Goal: Transaction & Acquisition: Purchase product/service

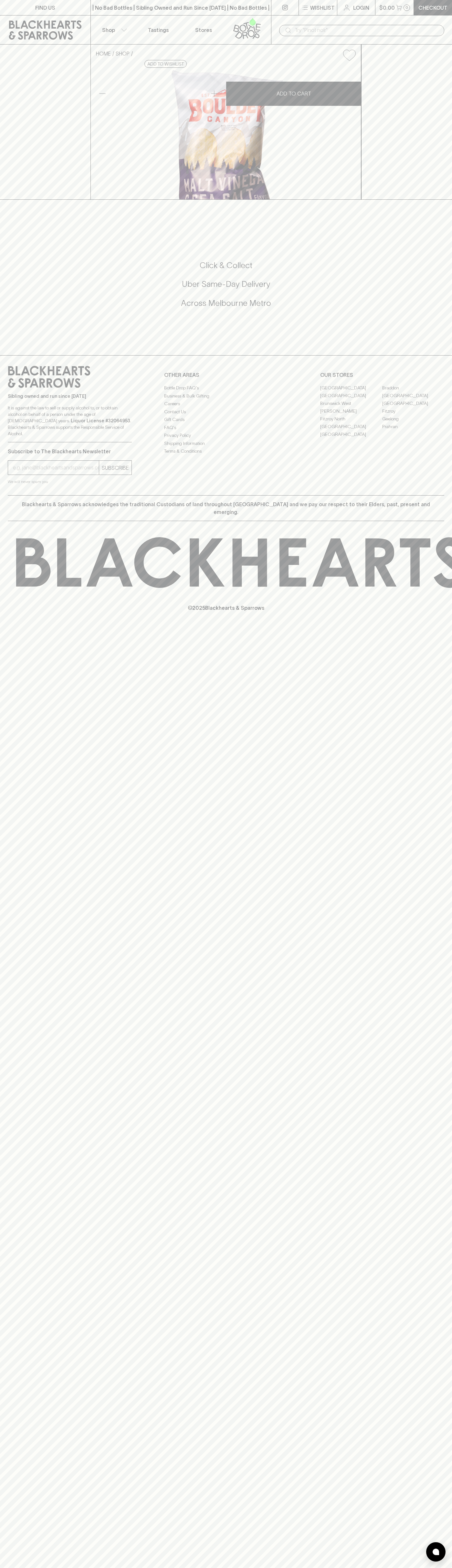
click at [169, 1] on div "| No Bad Bottles | Sibling Owned and Run Since [DATE] | No Bad Bottles | Siblin…" at bounding box center [180, 7] width 181 height 15
click at [443, 934] on div "FIND US | No Bad Bottles | Sibling Owned and Run Since [DATE] | No Bad Bottles …" at bounding box center [226, 784] width 452 height 1568
click at [392, 1567] on html "FIND US | No Bad Bottles | Sibling Owned and Run Since [DATE] | No Bad Bottles …" at bounding box center [226, 784] width 452 height 1568
click at [23, 355] on div "FIND US | No Bad Bottles | Sibling Owned and Run Since [DATE] | No Bad Bottles …" at bounding box center [226, 784] width 452 height 1568
